Goal: Task Accomplishment & Management: Manage account settings

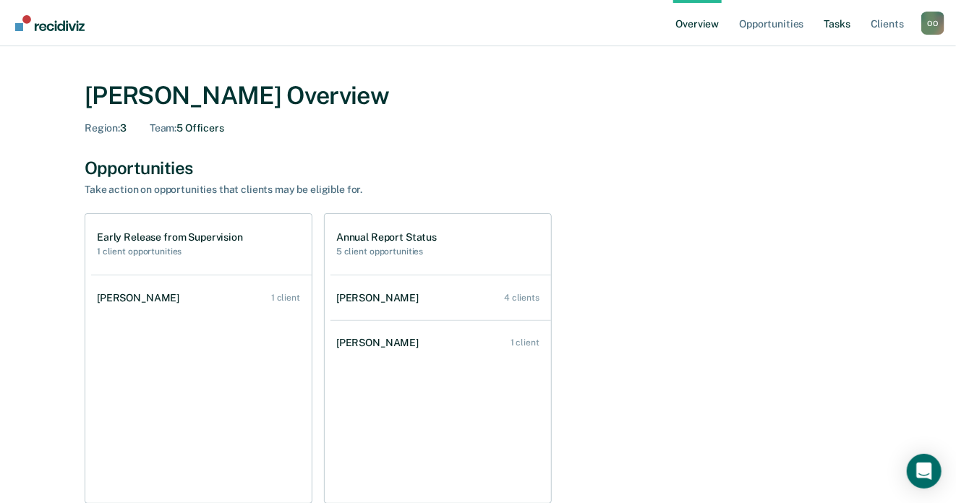
click at [836, 21] on link "Tasks" at bounding box center [837, 23] width 32 height 46
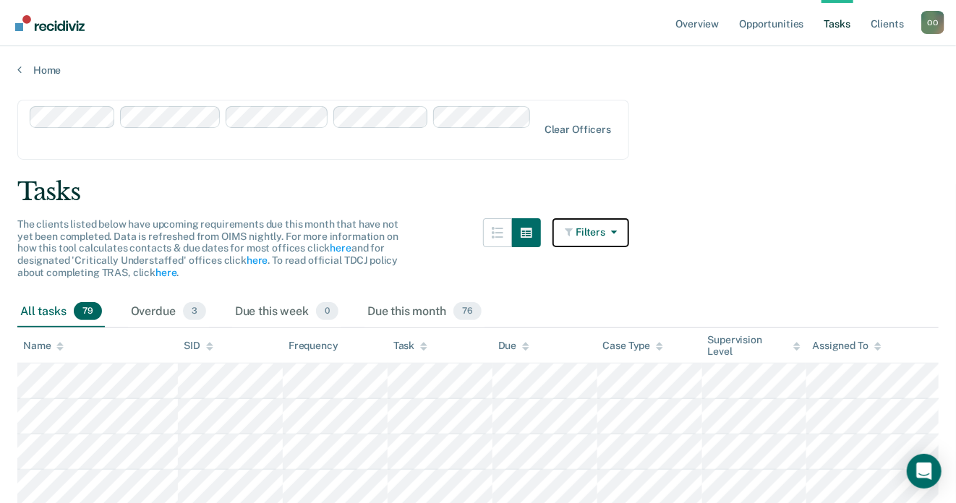
click at [601, 218] on button "Filters" at bounding box center [590, 232] width 77 height 29
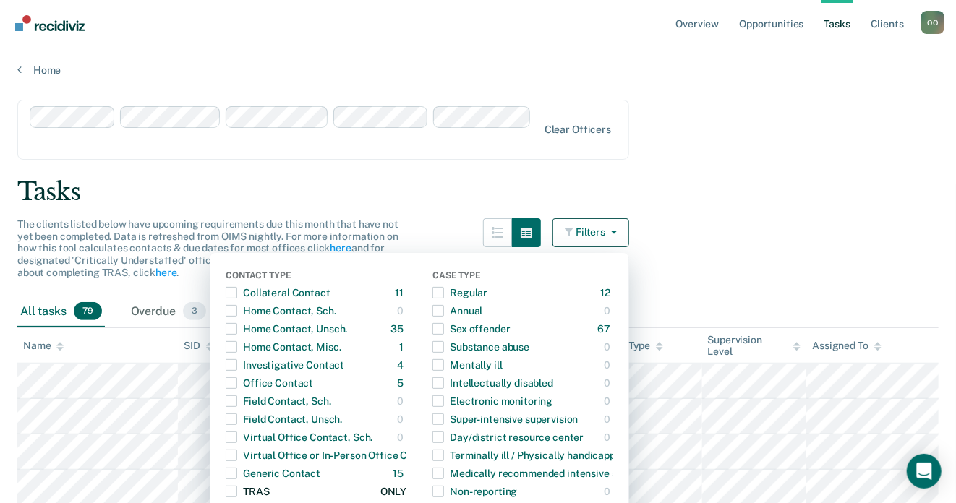
click at [234, 486] on span "button" at bounding box center [232, 492] width 12 height 12
click at [730, 192] on main "Clear officers Tasks The clients listed below have upcoming requirements due th…" at bounding box center [478, 389] width 956 height 624
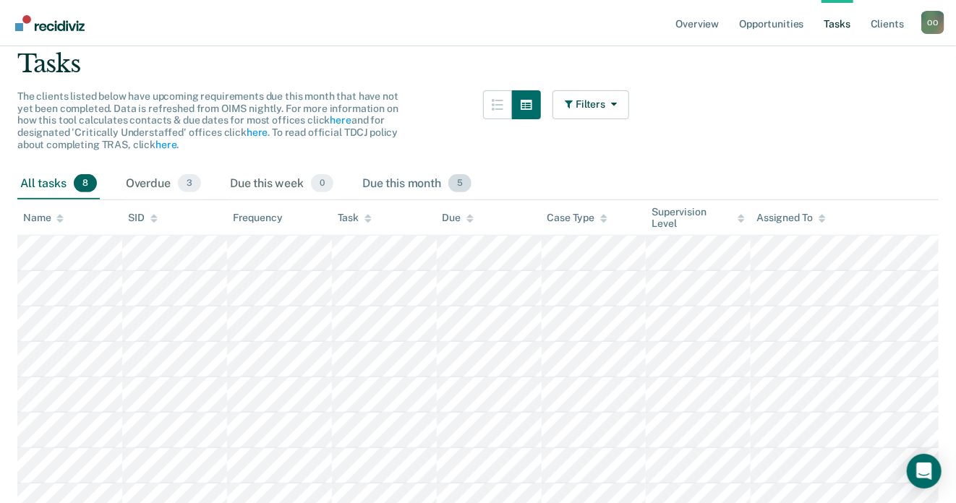
scroll to position [103, 0]
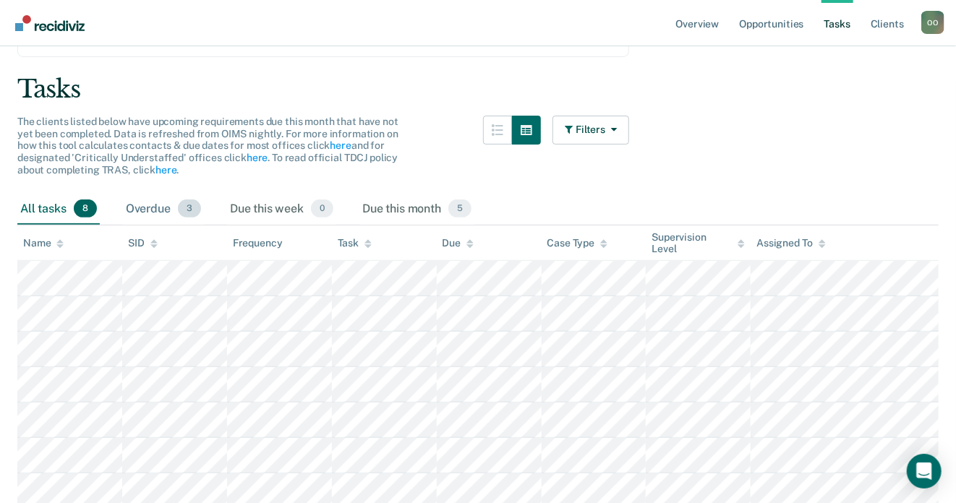
click at [147, 194] on div "Overdue 3" at bounding box center [163, 210] width 81 height 32
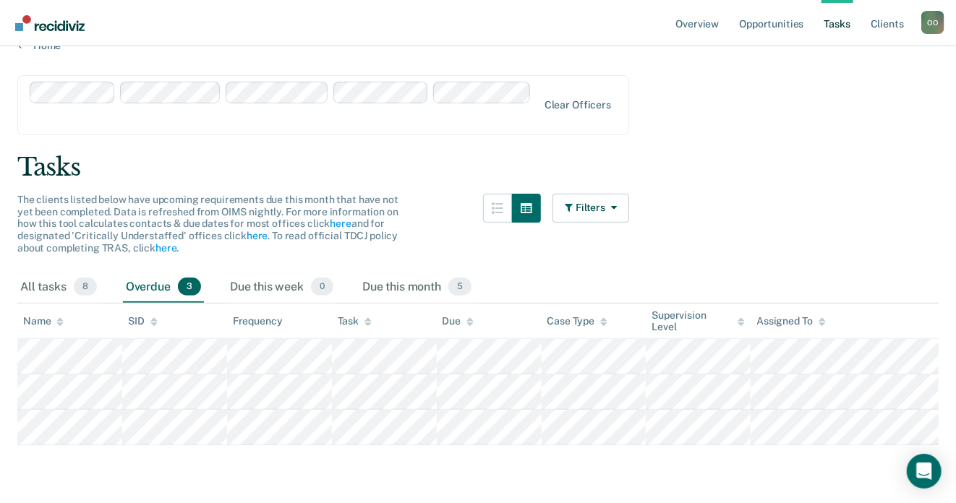
scroll to position [0, 0]
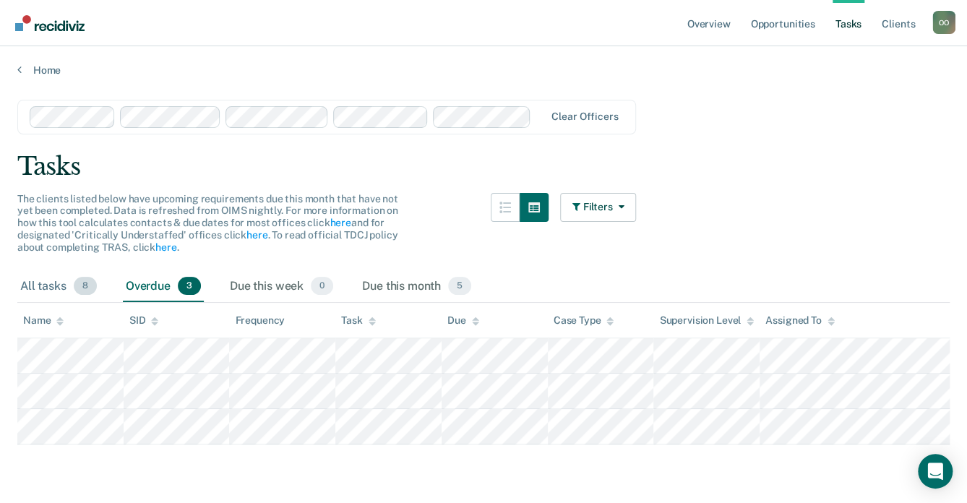
click at [43, 285] on div "All tasks 8" at bounding box center [58, 287] width 82 height 32
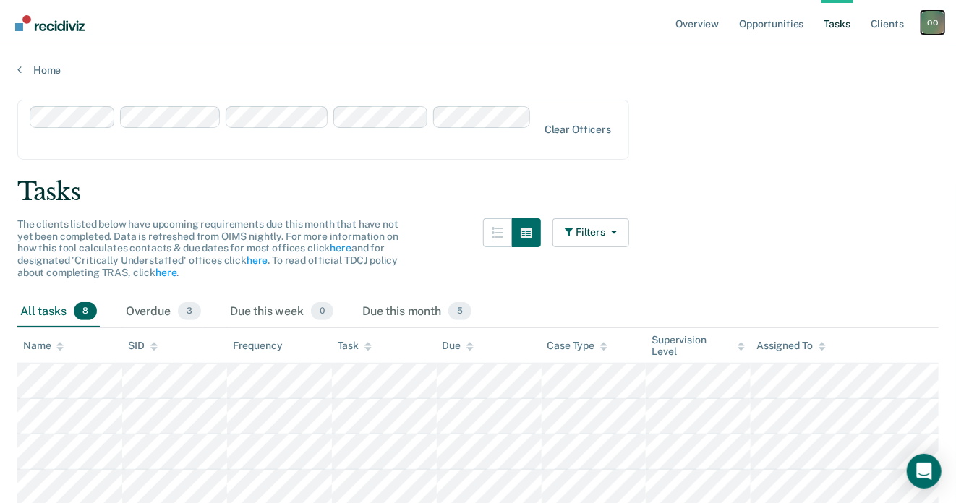
click at [935, 22] on div "O O" at bounding box center [932, 22] width 23 height 23
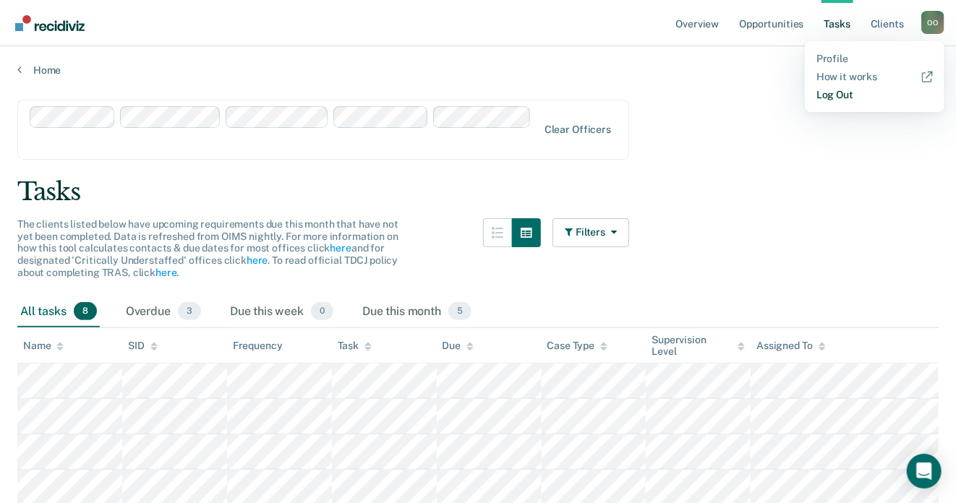
click at [844, 94] on link "Log Out" at bounding box center [874, 95] width 116 height 12
